Goal: Register for event/course

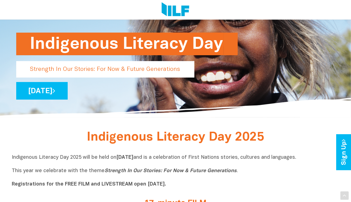
scroll to position [44, 0]
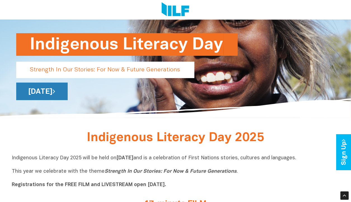
click at [68, 93] on link "[DATE]" at bounding box center [41, 92] width 51 height 18
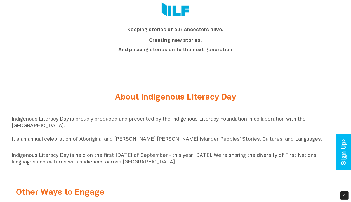
scroll to position [501, 0]
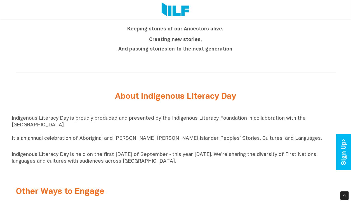
click at [137, 149] on p "Indigenous Literacy Day is proudly produced and presented by the Indigenous Lit…" at bounding box center [175, 132] width 327 height 34
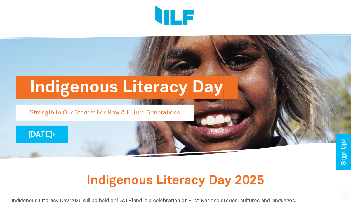
scroll to position [0, 0]
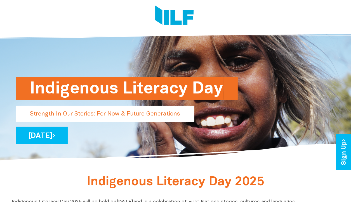
click at [168, 90] on h1 "Indigenous Literacy Day" at bounding box center [126, 88] width 193 height 23
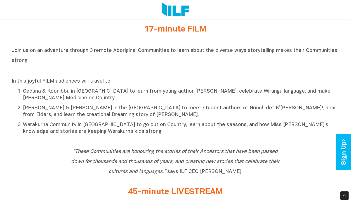
scroll to position [220, 0]
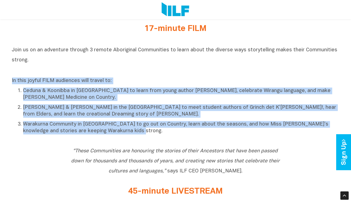
drag, startPoint x: 130, startPoint y: 132, endPoint x: 12, endPoint y: 85, distance: 127.0
click at [12, 85] on div "In this joyful FILM audiences will travel to: Ceduna & Koonibba in [GEOGRAPHIC_…" at bounding box center [175, 106] width 327 height 57
copy div "In this joyful FILM audiences will travel to: Ceduna & Koonibba in [GEOGRAPHIC_…"
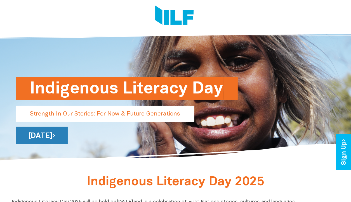
click at [55, 135] on icon at bounding box center [54, 135] width 3 height 7
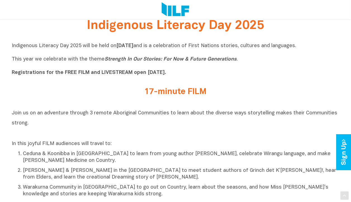
scroll to position [157, 0]
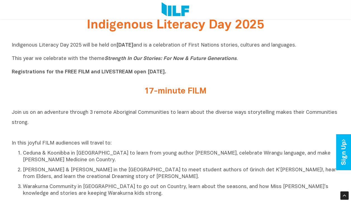
click at [187, 93] on h2 "17-minute FILM" at bounding box center [175, 91] width 209 height 9
click at [29, 75] on b "Registrations for the FREE FILM and LIVESTREAM open [DATE]." at bounding box center [89, 72] width 154 height 5
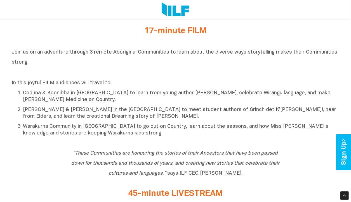
scroll to position [217, 0]
click at [340, 147] on link "Sign Up" at bounding box center [344, 152] width 16 height 36
